Goal: Task Accomplishment & Management: Manage account settings

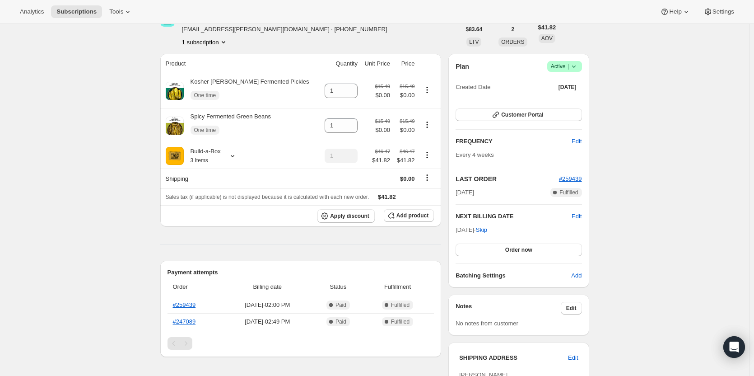
scroll to position [53, 0]
click at [569, 70] on span "|" at bounding box center [567, 66] width 1 height 7
click at [574, 94] on button "Cancel subscription" at bounding box center [567, 100] width 56 height 14
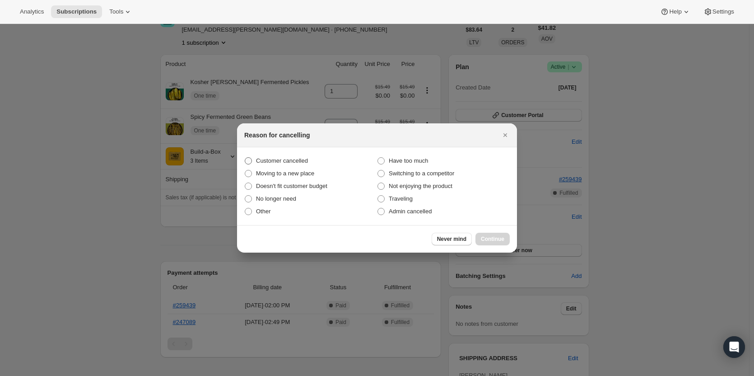
click at [279, 158] on span "Customer cancelled" at bounding box center [282, 160] width 52 height 7
click at [245, 158] on input "Customer cancelled" at bounding box center [245, 157] width 0 height 0
radio input "true"
click at [488, 240] on span "Continue" at bounding box center [492, 238] width 23 height 7
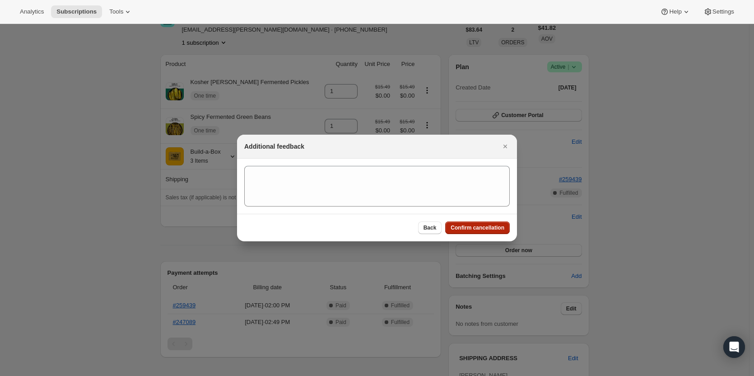
click at [485, 226] on span "Confirm cancellation" at bounding box center [478, 227] width 54 height 7
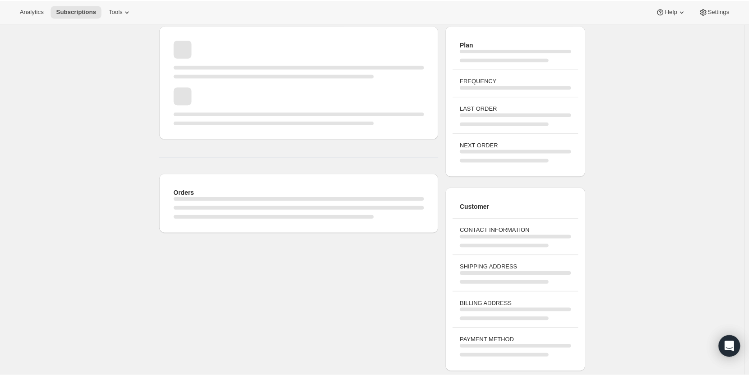
scroll to position [53, 0]
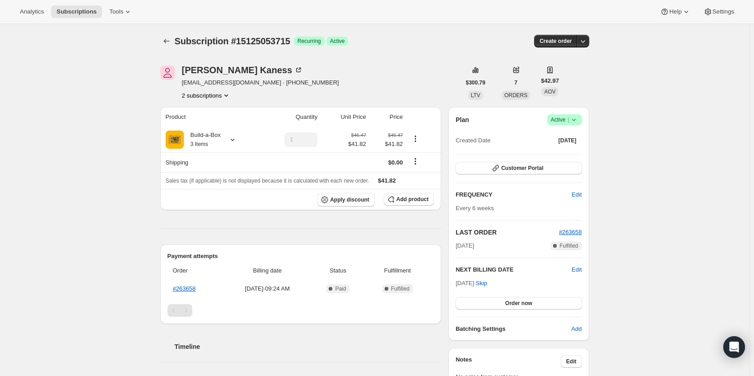
click at [211, 98] on button "2 subscriptions" at bounding box center [206, 95] width 49 height 9
click at [209, 119] on button "13480460563" at bounding box center [209, 112] width 68 height 14
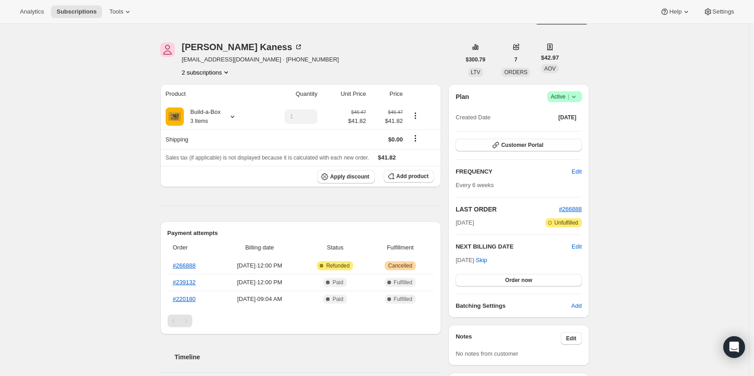
scroll to position [45, 0]
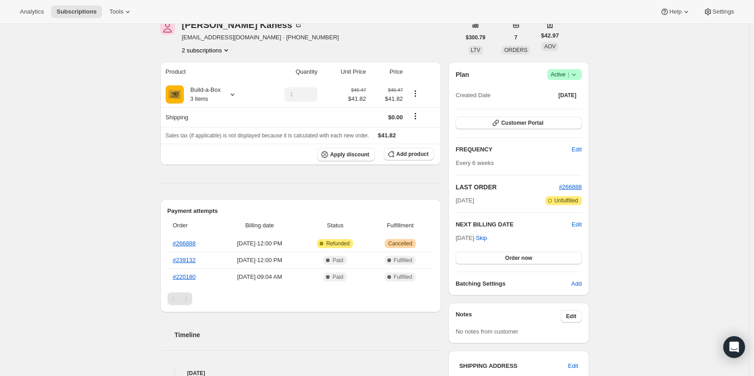
click at [215, 51] on button "2 subscriptions" at bounding box center [206, 50] width 49 height 9
click at [215, 81] on span "15125053715" at bounding box center [208, 82] width 63 height 9
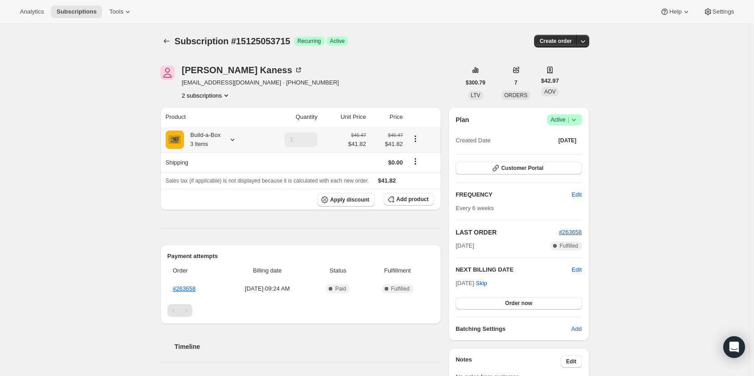
click at [229, 141] on div at bounding box center [230, 139] width 13 height 9
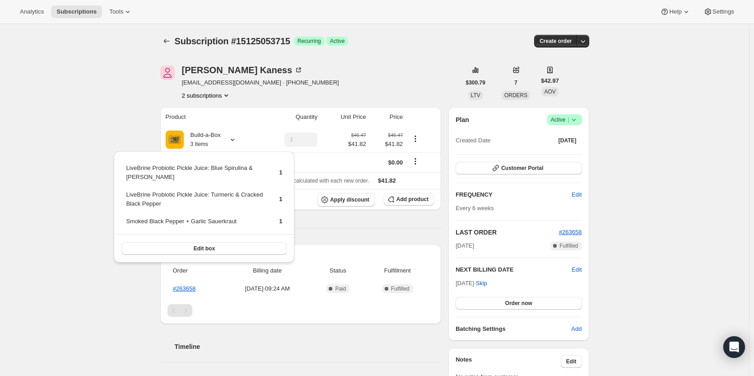
click at [109, 153] on div "Subscription #15125053715. This page is ready Subscription #15125053715 Success…" at bounding box center [374, 362] width 749 height 676
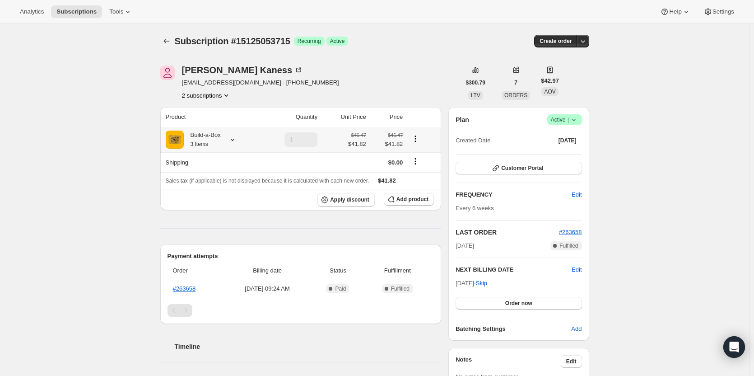
click at [230, 143] on icon at bounding box center [232, 139] width 9 height 9
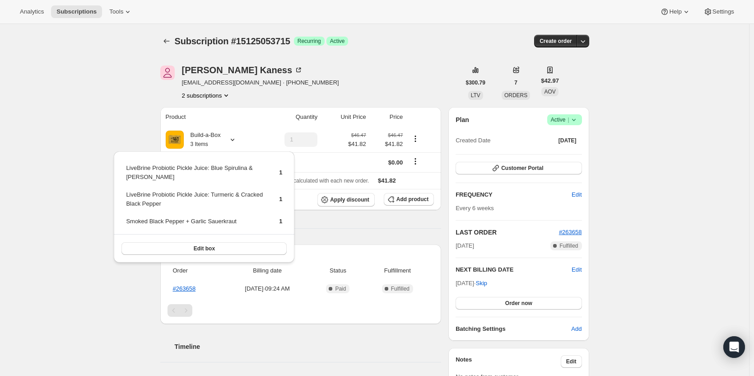
click at [132, 107] on div "Subscription #15125053715. This page is ready Subscription #15125053715 Success…" at bounding box center [374, 362] width 749 height 676
